Goal: Task Accomplishment & Management: Manage account settings

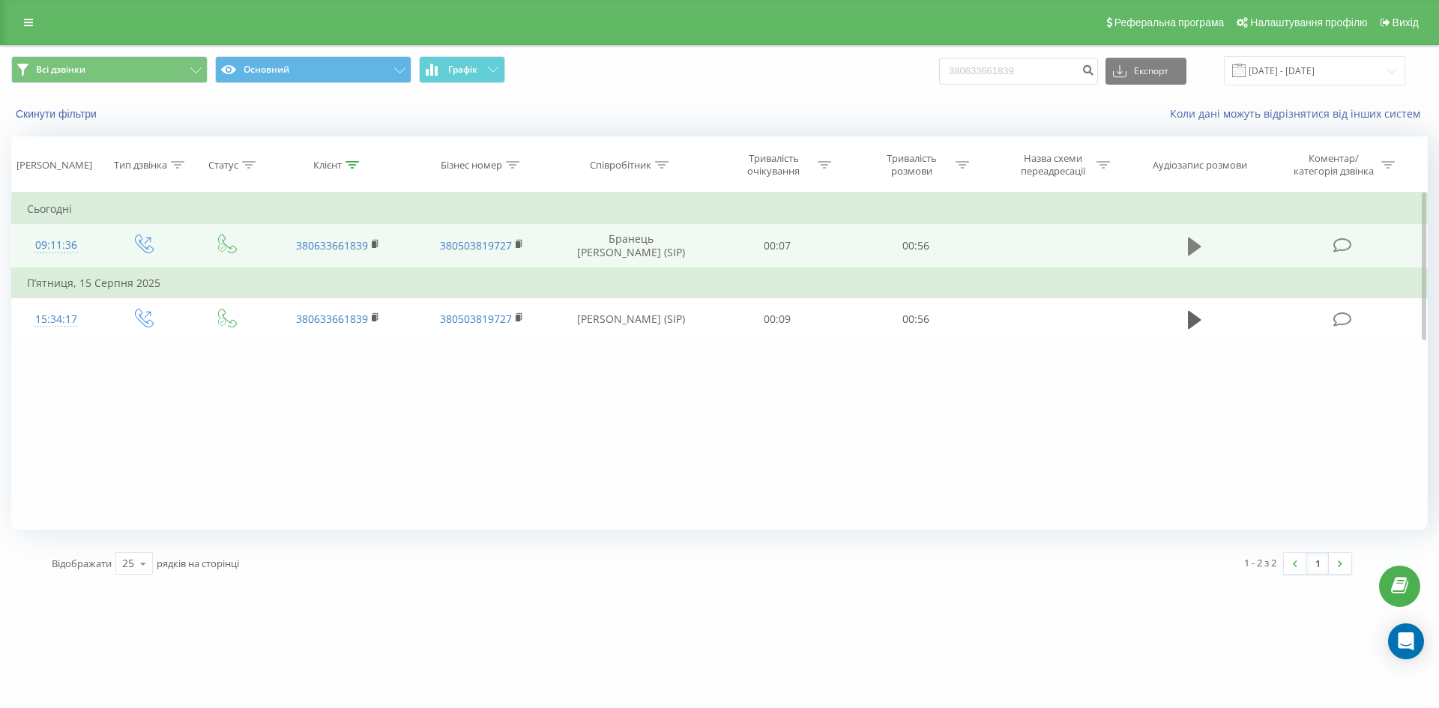
click at [1204, 247] on button at bounding box center [1195, 246] width 22 height 22
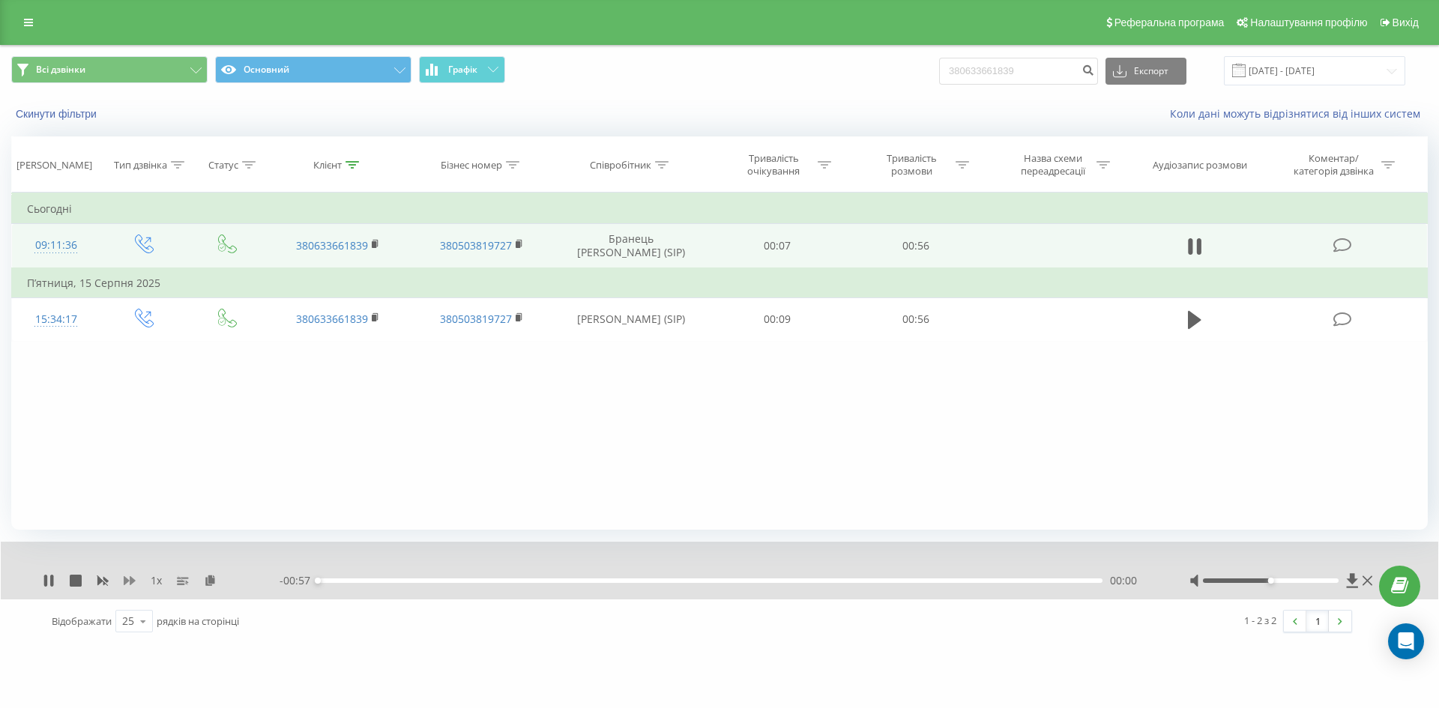
click at [129, 580] on icon at bounding box center [130, 581] width 12 height 12
click at [52, 579] on icon at bounding box center [51, 581] width 3 height 12
paste input "931673476"
drag, startPoint x: 806, startPoint y: 72, endPoint x: 774, endPoint y: 61, distance: 33.2
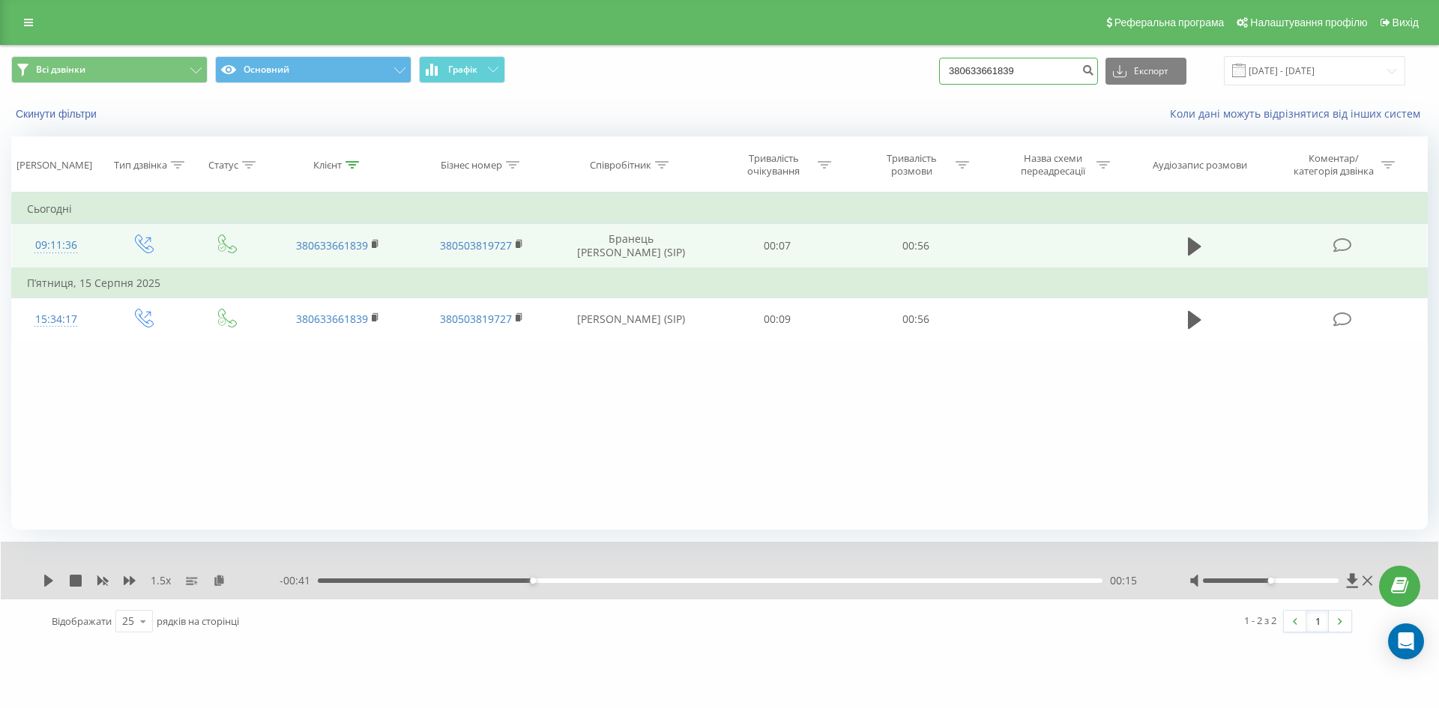
click at [778, 73] on div "Всі дзвінки Основний Графік 380633661839 Експорт .csv .xls .xlsx 19.06.2025 - 1…" at bounding box center [719, 70] width 1417 height 29
type input "380931673476"
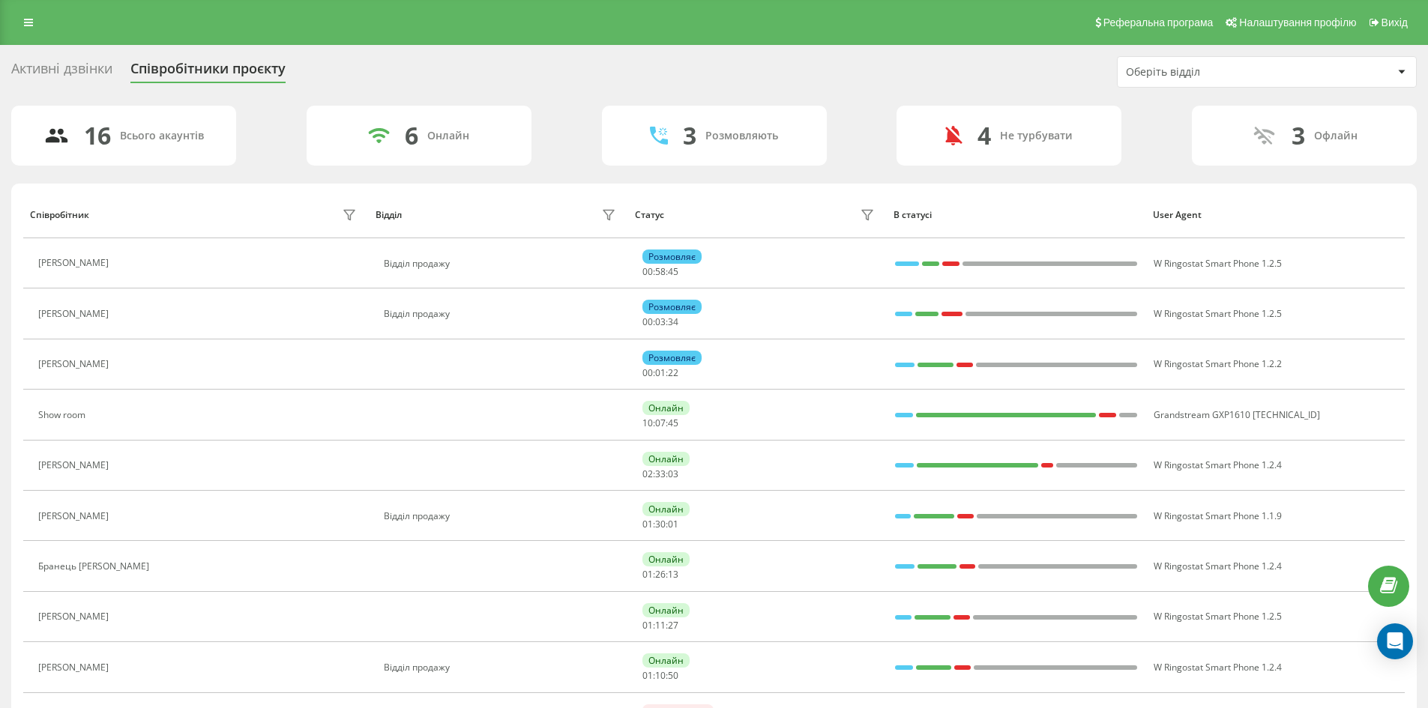
click at [62, 82] on div "Активні дзвінки" at bounding box center [61, 72] width 101 height 23
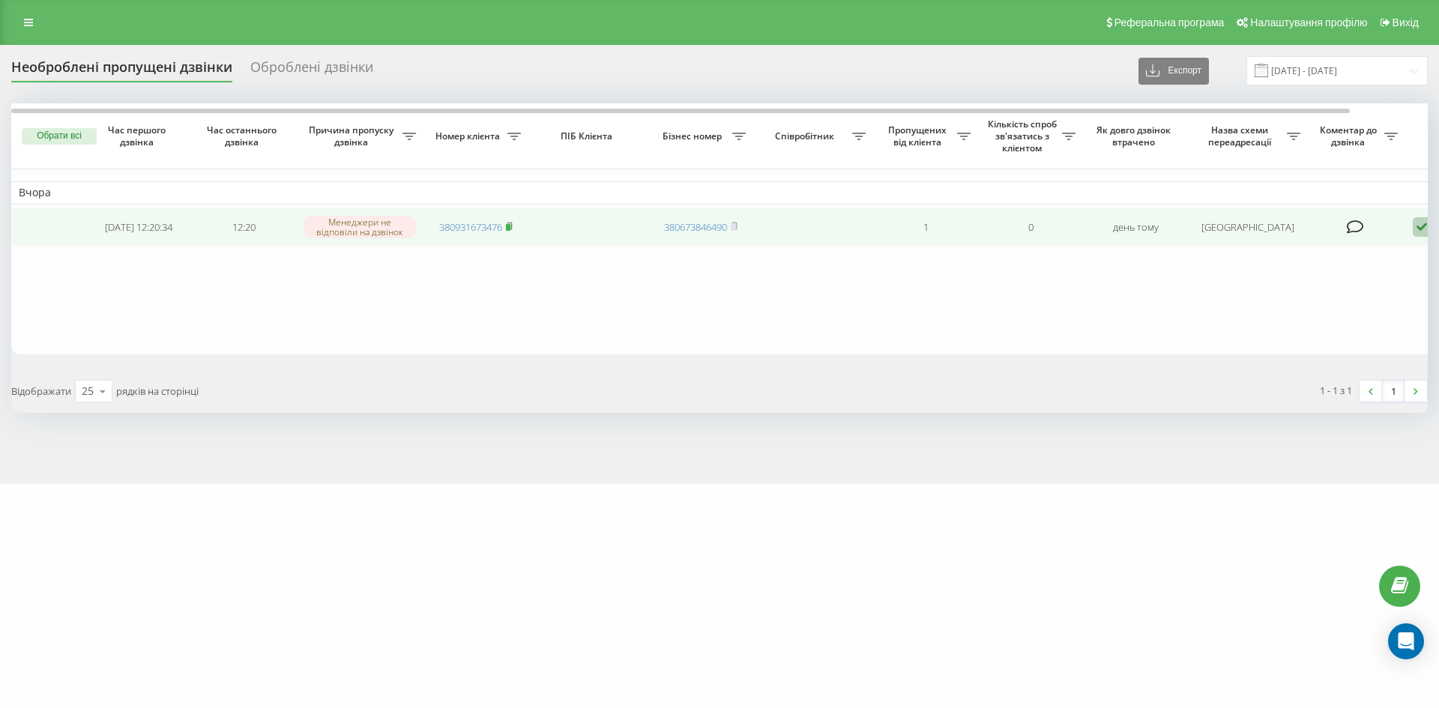
click at [509, 227] on rect at bounding box center [508, 227] width 4 height 7
click at [1418, 226] on icon at bounding box center [1422, 227] width 18 height 20
click at [1283, 326] on span "Інший варіант" at bounding box center [1267, 332] width 75 height 14
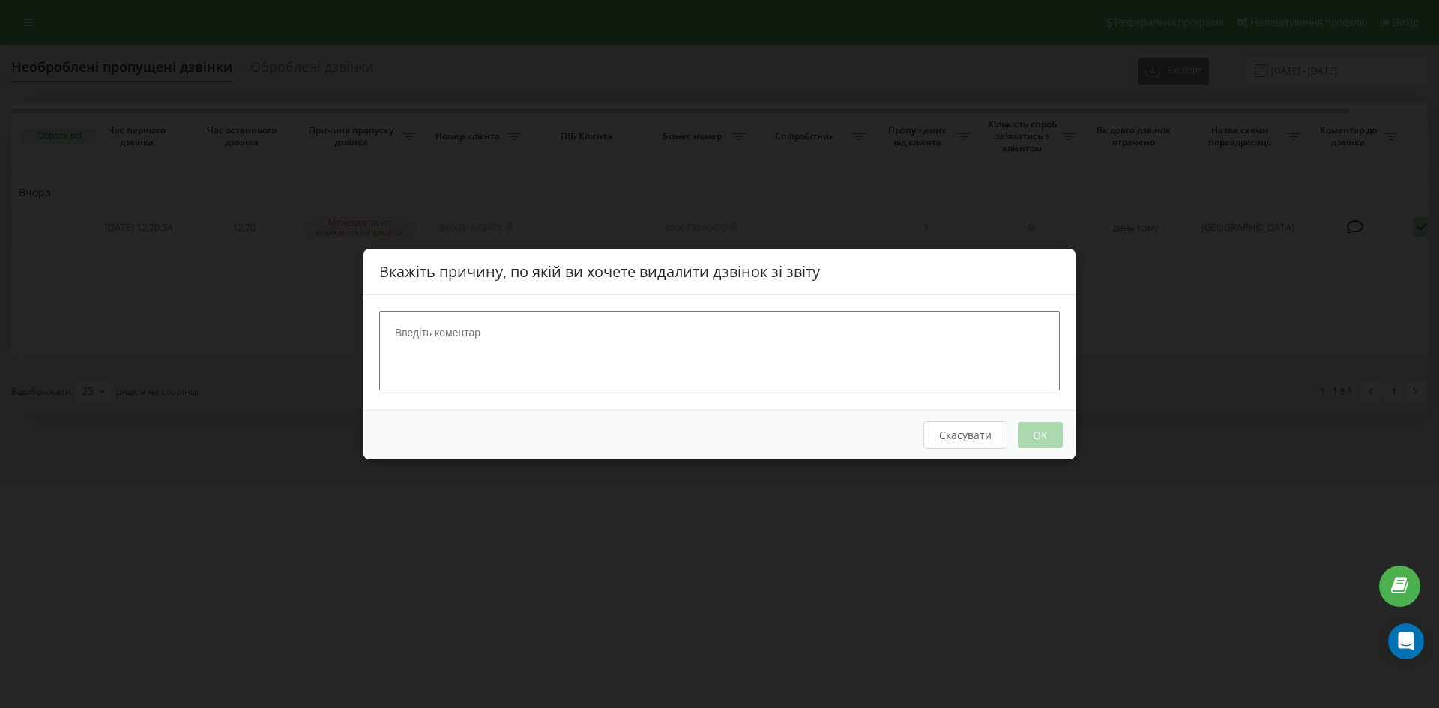
drag, startPoint x: 1217, startPoint y: 291, endPoint x: 1203, endPoint y: 287, distance: 14.7
click at [1212, 289] on div "Вкажіть причину, по якій ви хочете видалити дзвінок зі звіту Скасувати OK" at bounding box center [719, 354] width 1439 height 708
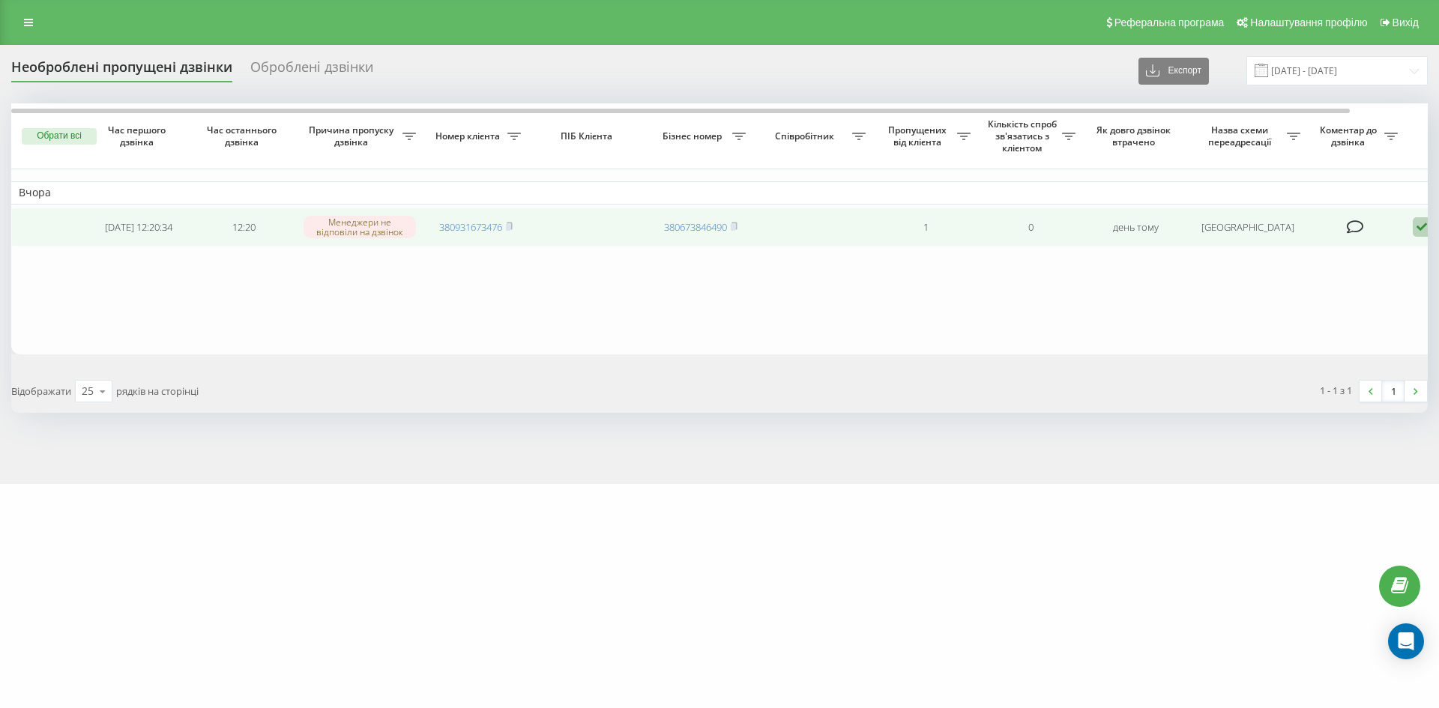
click at [1417, 231] on icon at bounding box center [1422, 227] width 18 height 20
click at [1354, 306] on span "Клієнт передзвонив сам з іншого номера" at bounding box center [1337, 305] width 214 height 14
